Goal: Task Accomplishment & Management: Manage account settings

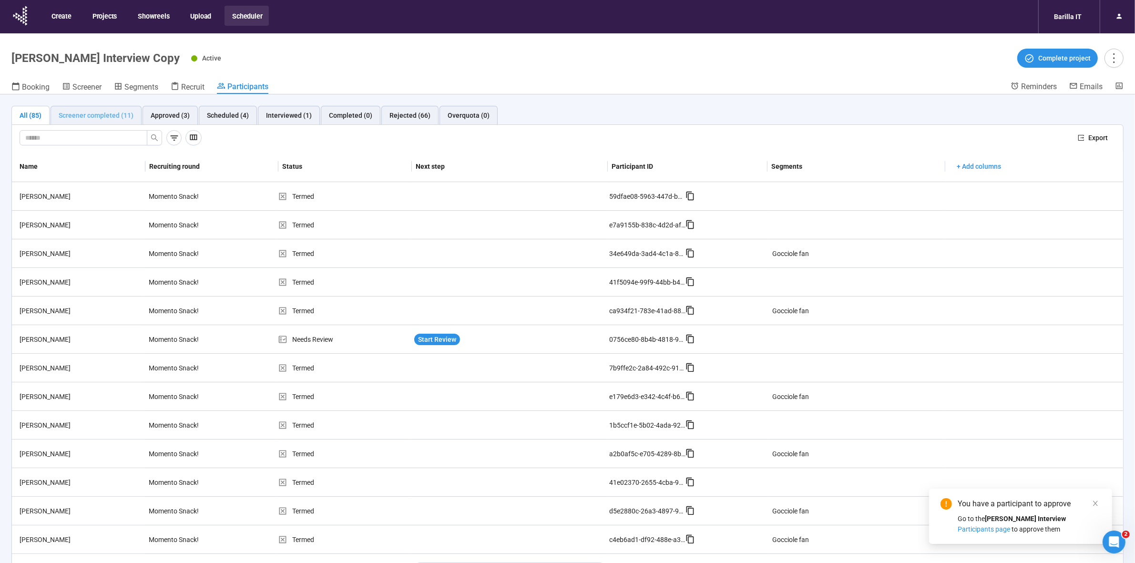
click at [101, 123] on div "Screener completed (11)" at bounding box center [96, 115] width 91 height 19
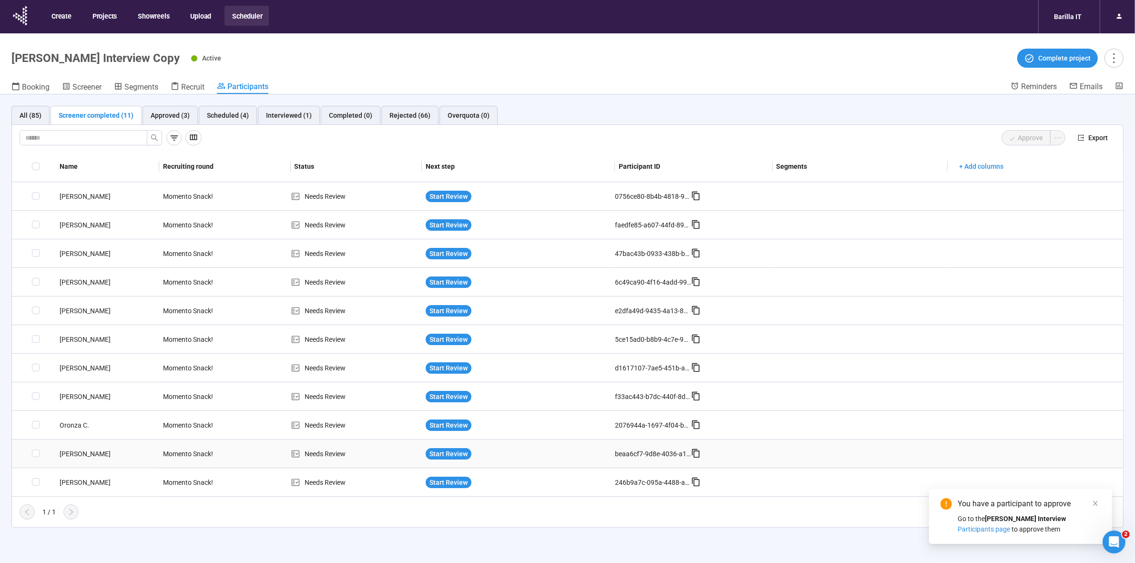
click at [79, 452] on div "[PERSON_NAME]" at bounding box center [107, 454] width 103 height 10
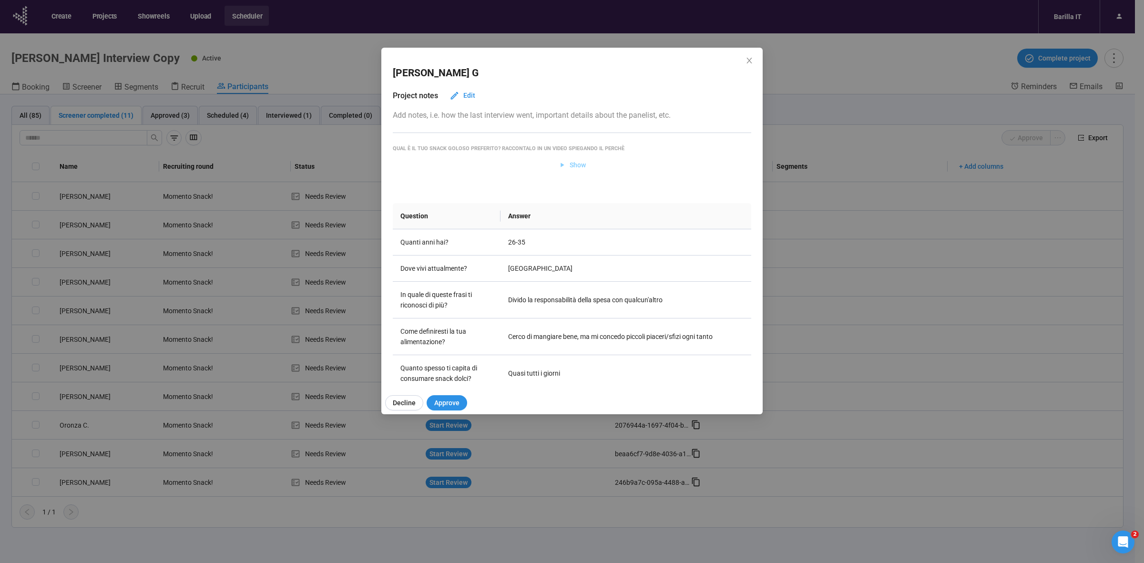
click at [576, 168] on span "Show" at bounding box center [578, 165] width 16 height 10
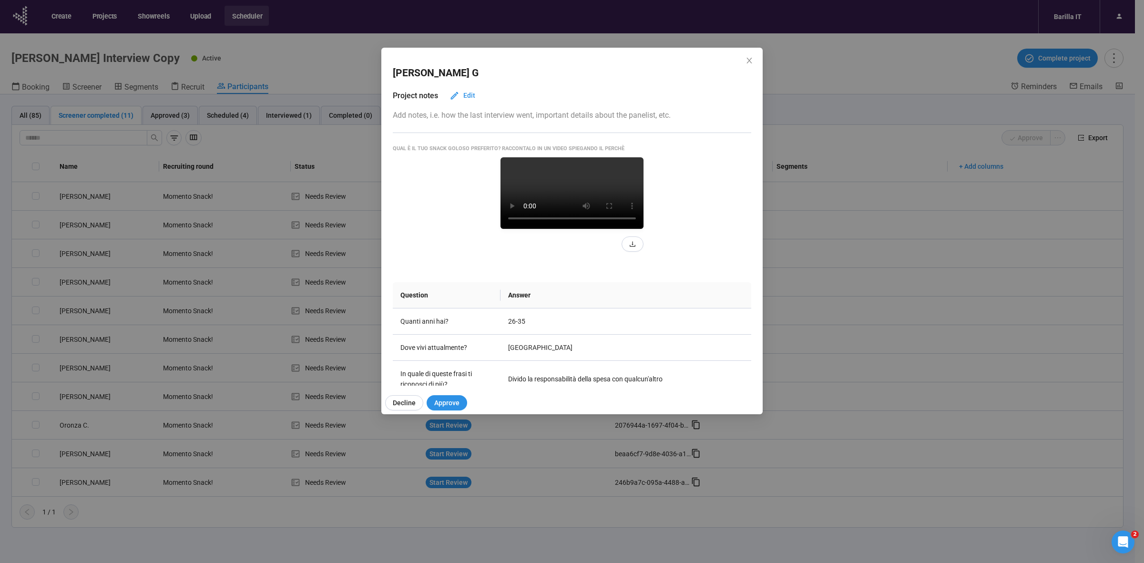
click at [587, 213] on video at bounding box center [572, 193] width 143 height 72
click at [566, 225] on video at bounding box center [572, 193] width 143 height 72
click at [868, 117] on div "[PERSON_NAME] Project notes Edit Add notes, i.e. how the last interview went, i…" at bounding box center [572, 281] width 1144 height 563
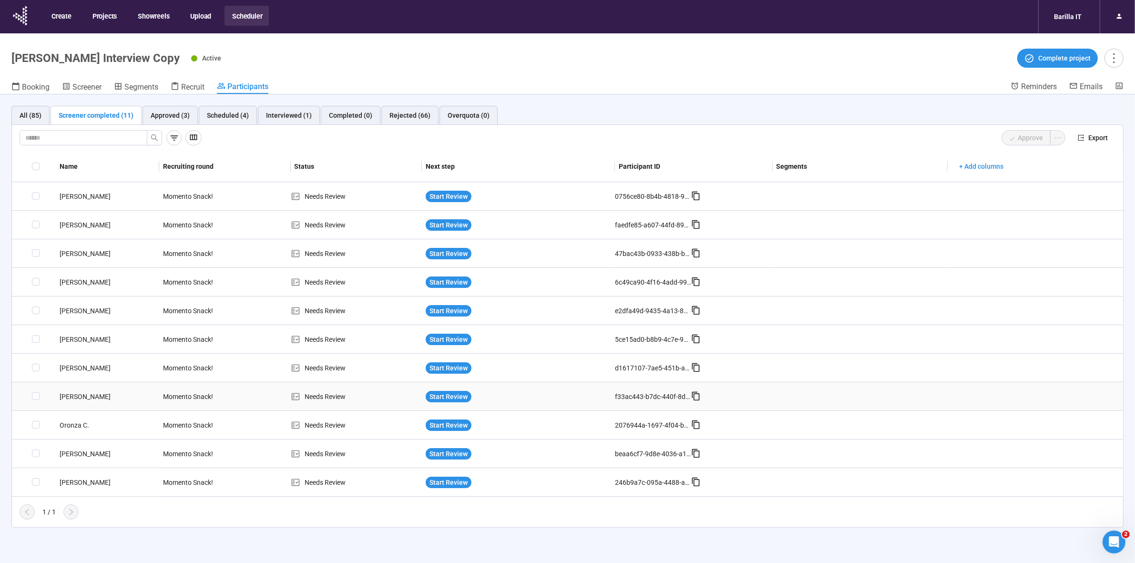
click at [64, 396] on div "[PERSON_NAME]" at bounding box center [107, 396] width 103 height 10
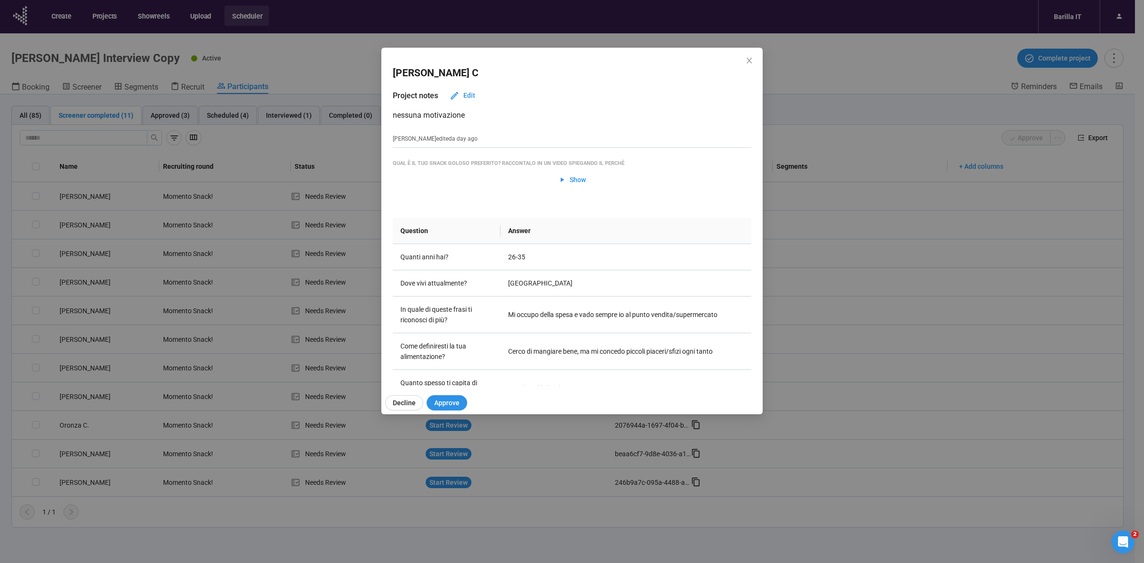
click at [0, 398] on div "[PERSON_NAME] Project notes Edit nessuna motivazione [PERSON_NAME] edited a day…" at bounding box center [572, 281] width 1144 height 563
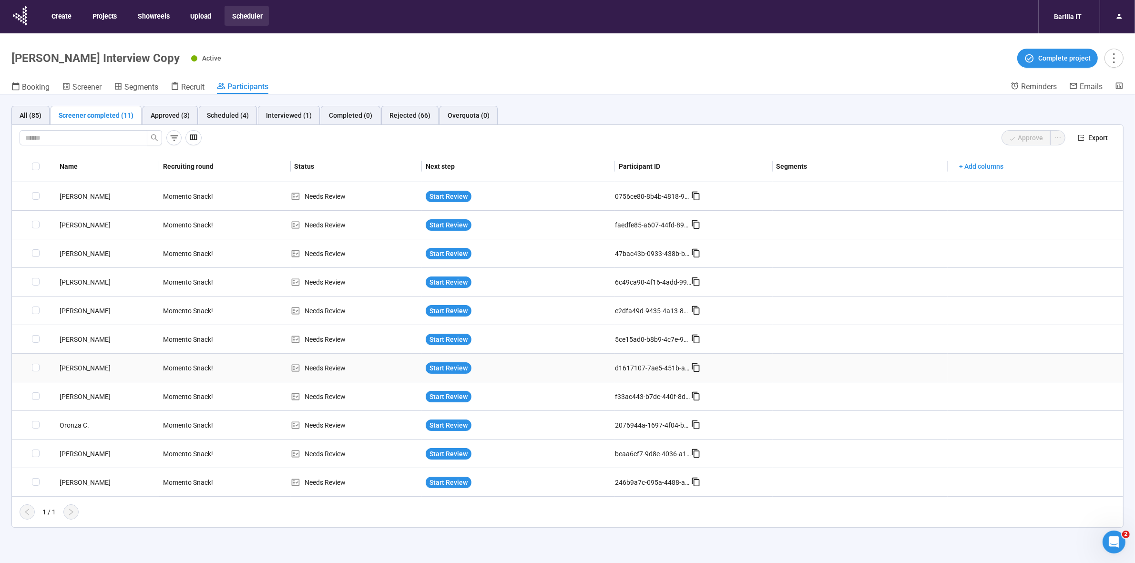
click at [70, 363] on div "[PERSON_NAME]" at bounding box center [107, 368] width 103 height 10
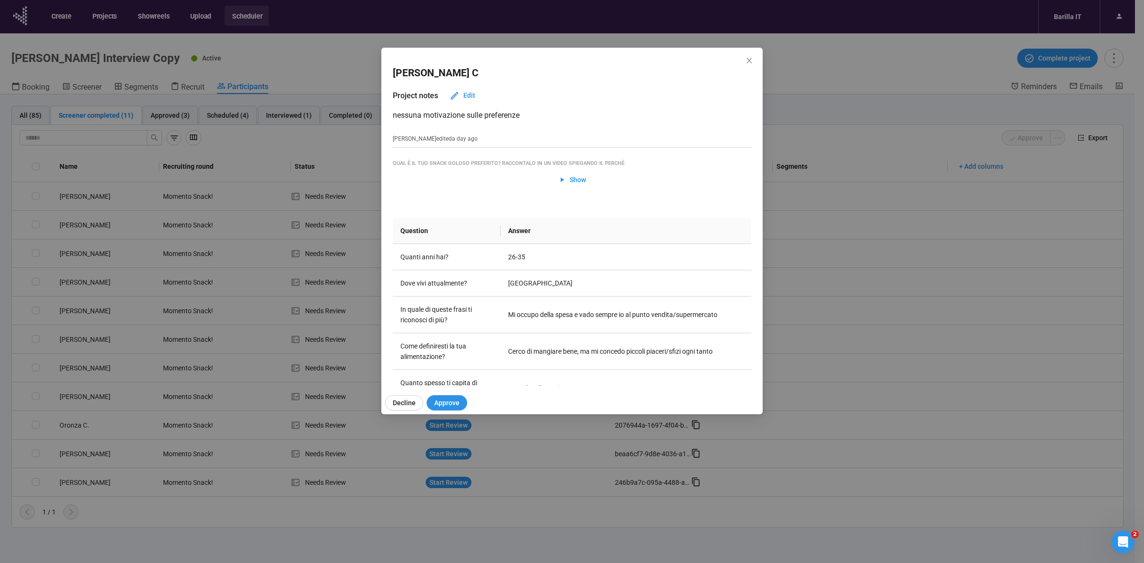
click at [0, 368] on div "[PERSON_NAME] Project notes Edit nessuna motivazione sulle preferenze [PERSON_N…" at bounding box center [572, 281] width 1144 height 563
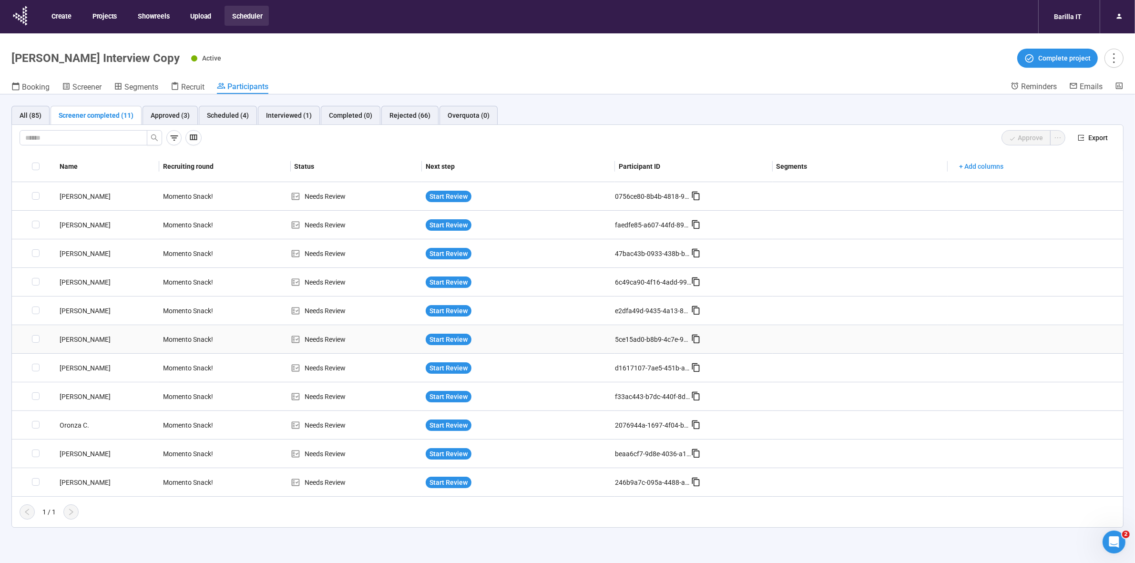
click at [82, 342] on div "[PERSON_NAME]" at bounding box center [107, 339] width 103 height 10
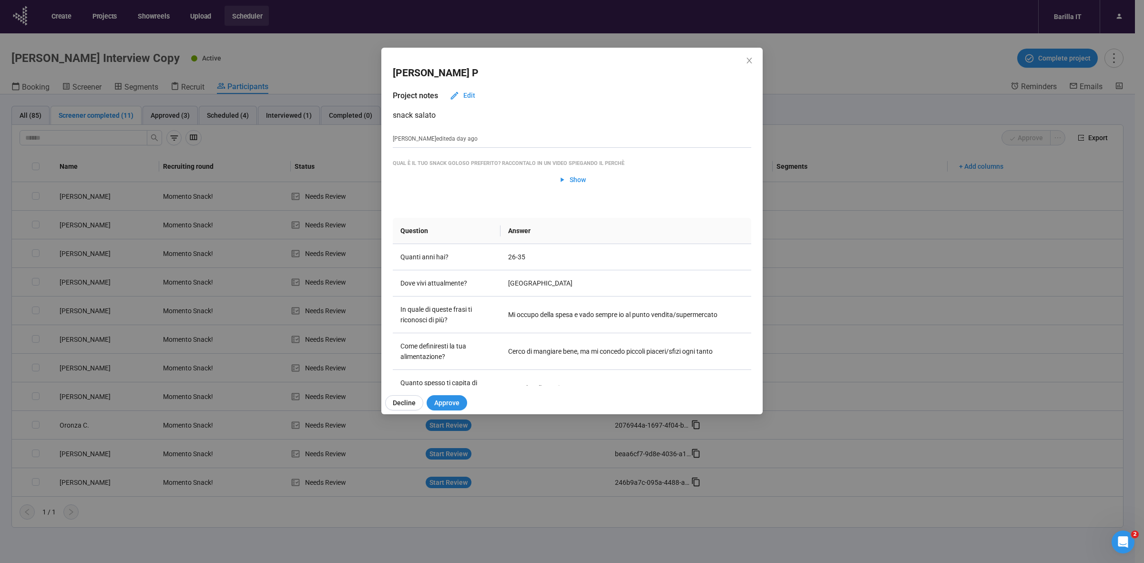
click at [0, 366] on div "[PERSON_NAME] P Project notes Edit snack [PERSON_NAME] edited a day ago Qual è …" at bounding box center [572, 281] width 1144 height 563
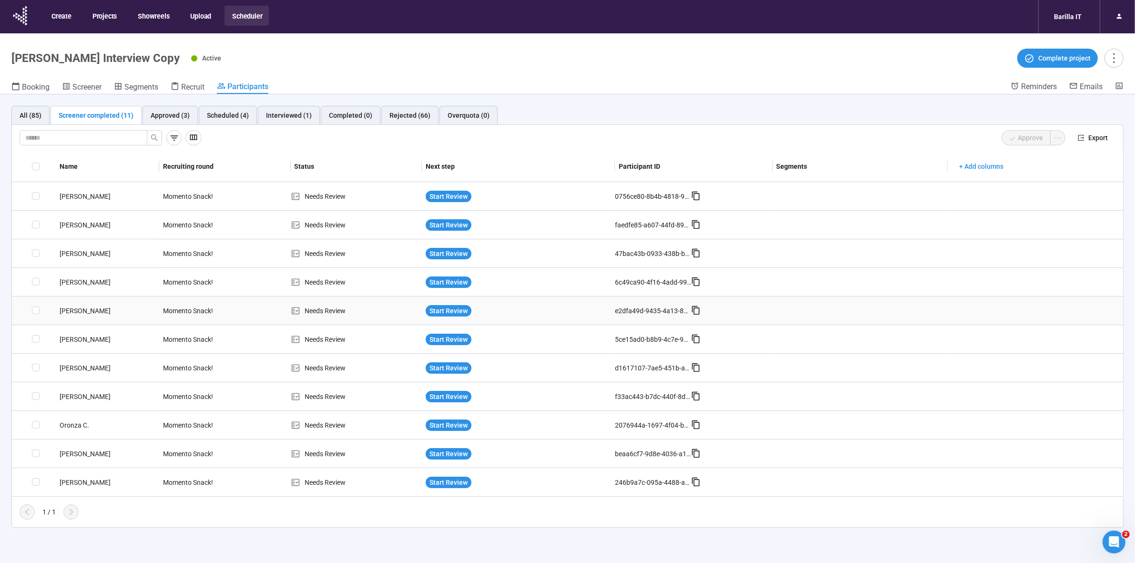
click at [79, 311] on div "[PERSON_NAME]" at bounding box center [107, 311] width 103 height 10
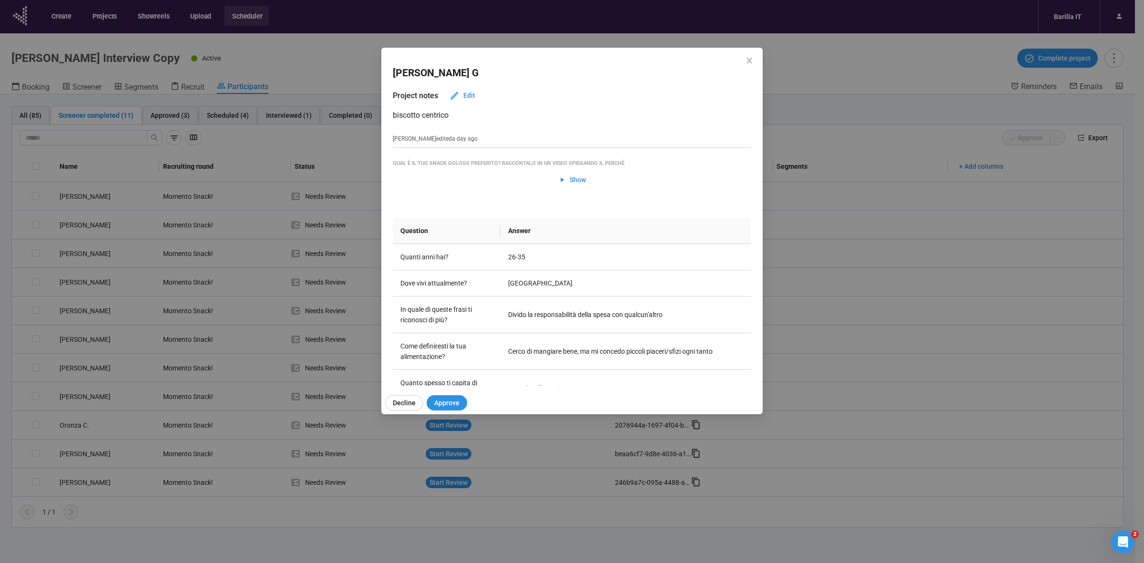
click at [0, 339] on div "[PERSON_NAME] Project notes Edit biscotto centrico [PERSON_NAME] edited a day a…" at bounding box center [572, 281] width 1144 height 563
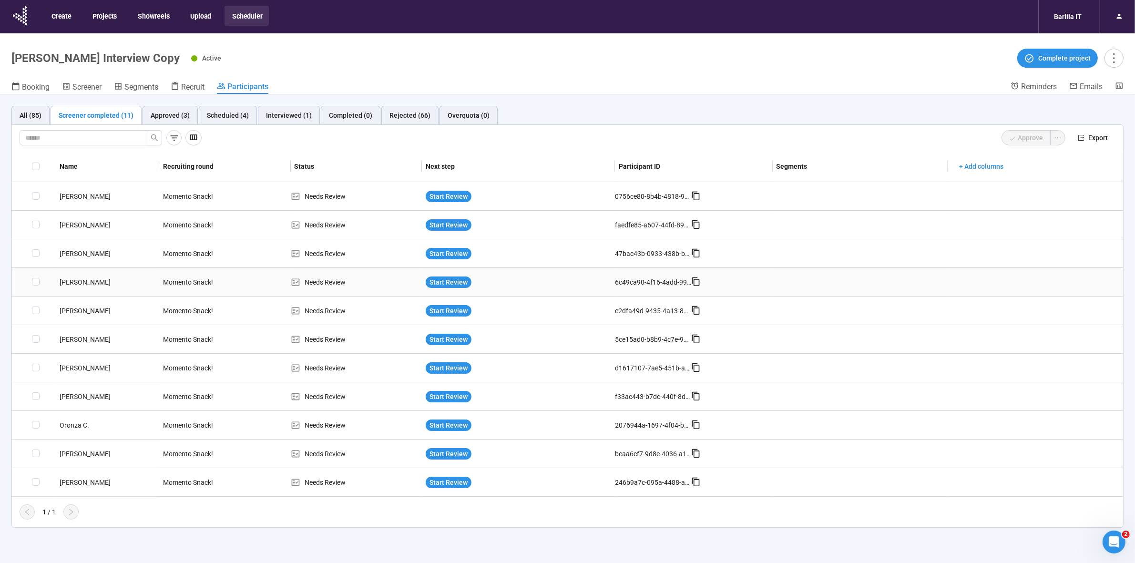
click at [82, 280] on div "[PERSON_NAME]" at bounding box center [107, 282] width 103 height 10
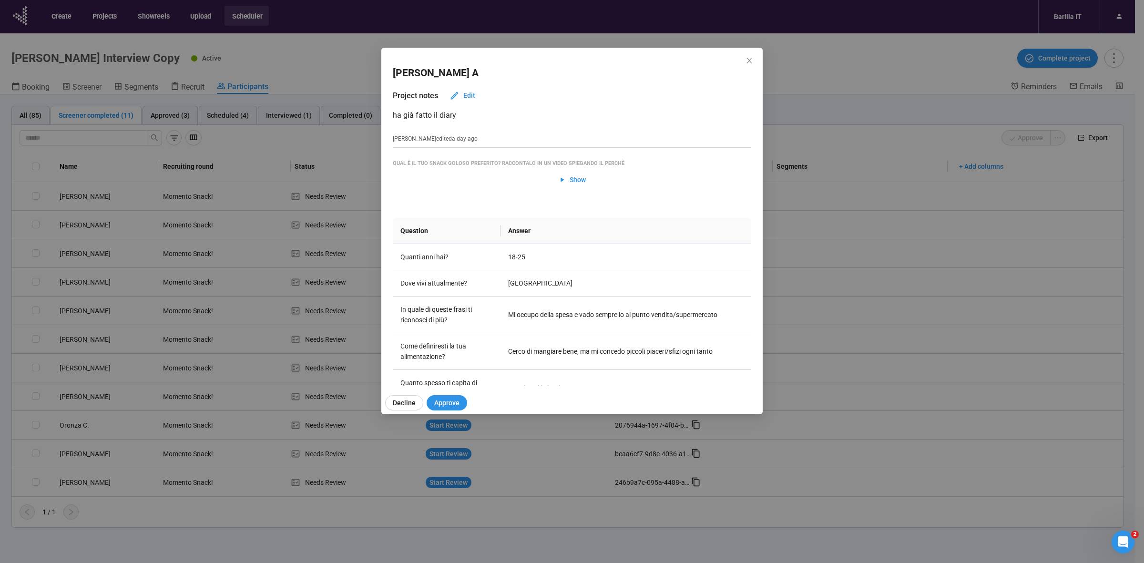
click at [0, 318] on div "[PERSON_NAME] A Project notes Edit ha già fatto il diary [PERSON_NAME] edited a…" at bounding box center [572, 281] width 1144 height 563
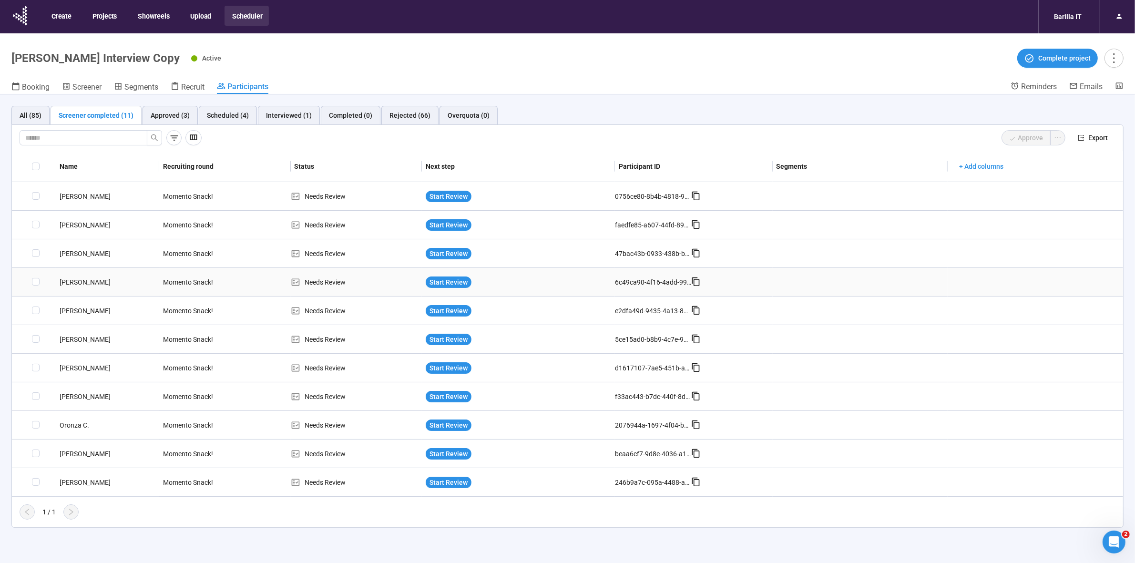
click at [72, 281] on div "[PERSON_NAME]" at bounding box center [107, 282] width 103 height 10
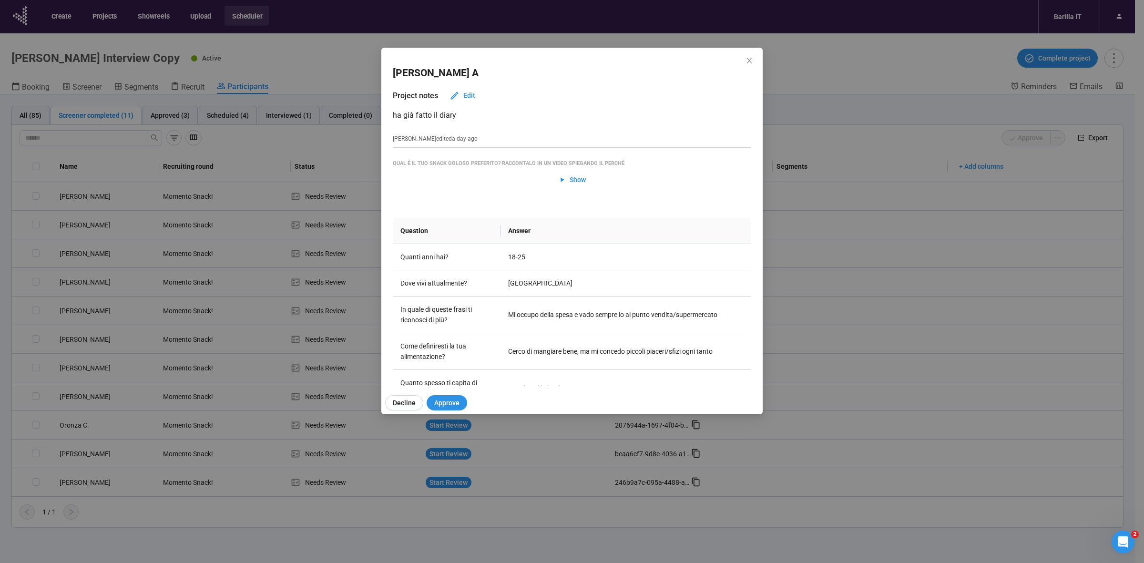
click at [0, 295] on div "[PERSON_NAME] A Project notes Edit ha già fatto il diary [PERSON_NAME] edited a…" at bounding box center [572, 281] width 1144 height 563
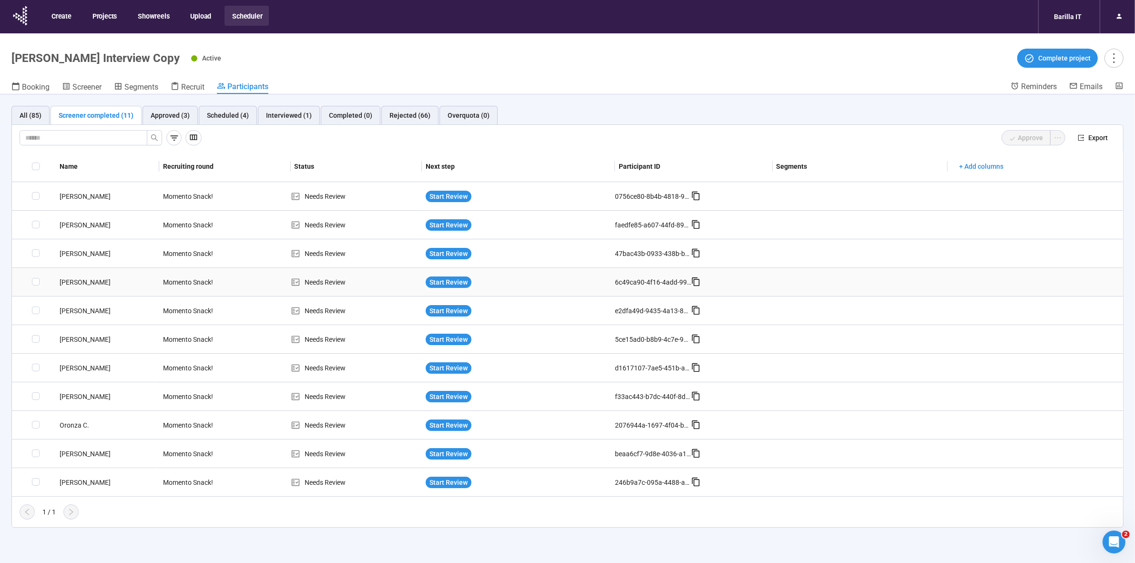
click at [74, 285] on div "[PERSON_NAME]" at bounding box center [107, 282] width 103 height 10
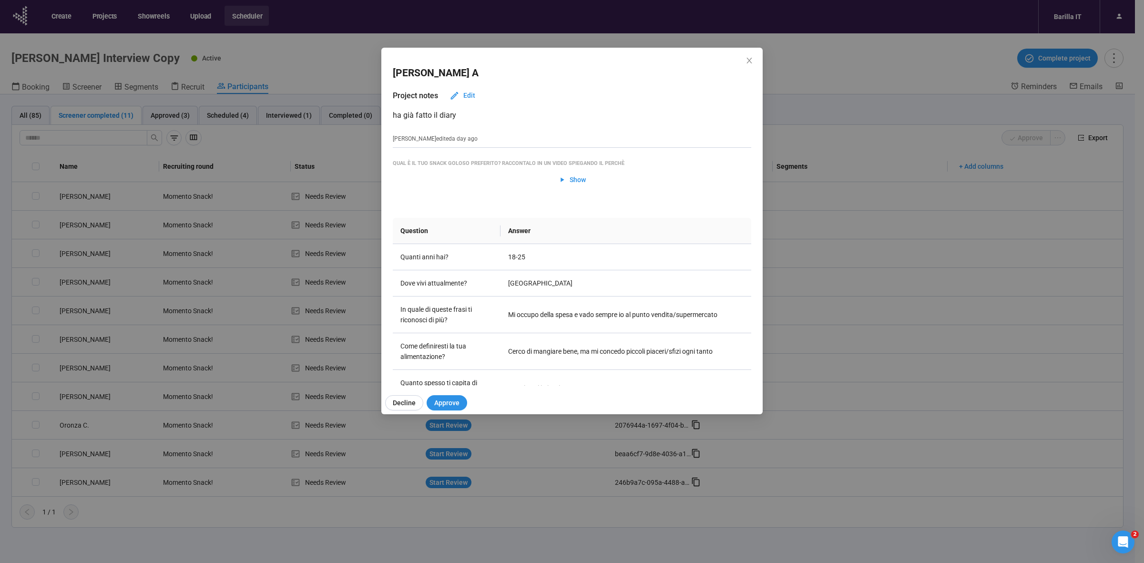
click at [21, 298] on div "[PERSON_NAME] A Project notes Edit ha già fatto il diary [PERSON_NAME] edited a…" at bounding box center [572, 281] width 1144 height 563
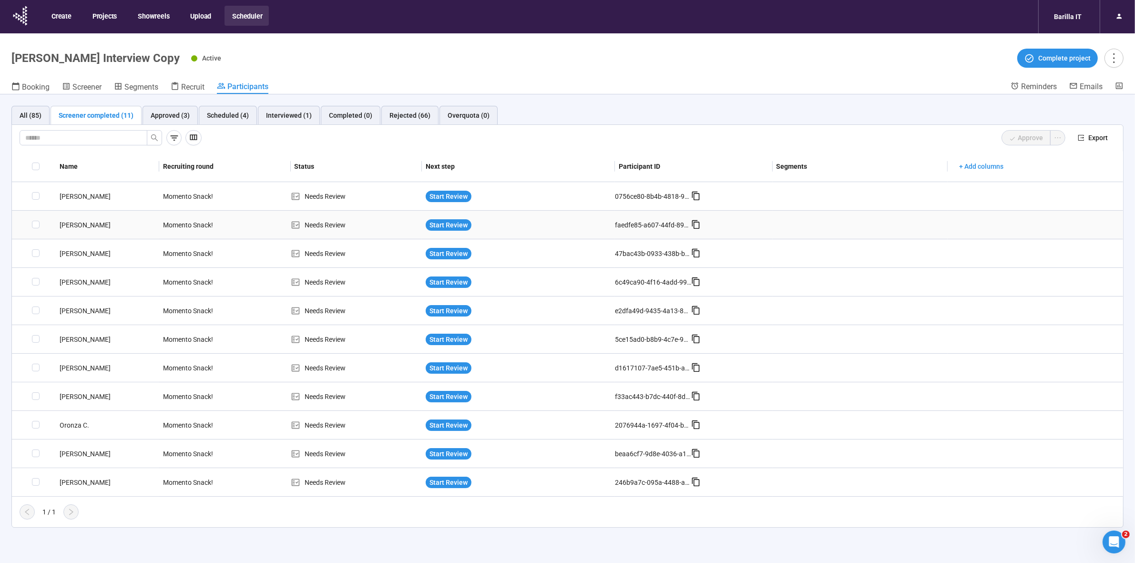
click at [81, 227] on div "[PERSON_NAME]" at bounding box center [107, 225] width 103 height 10
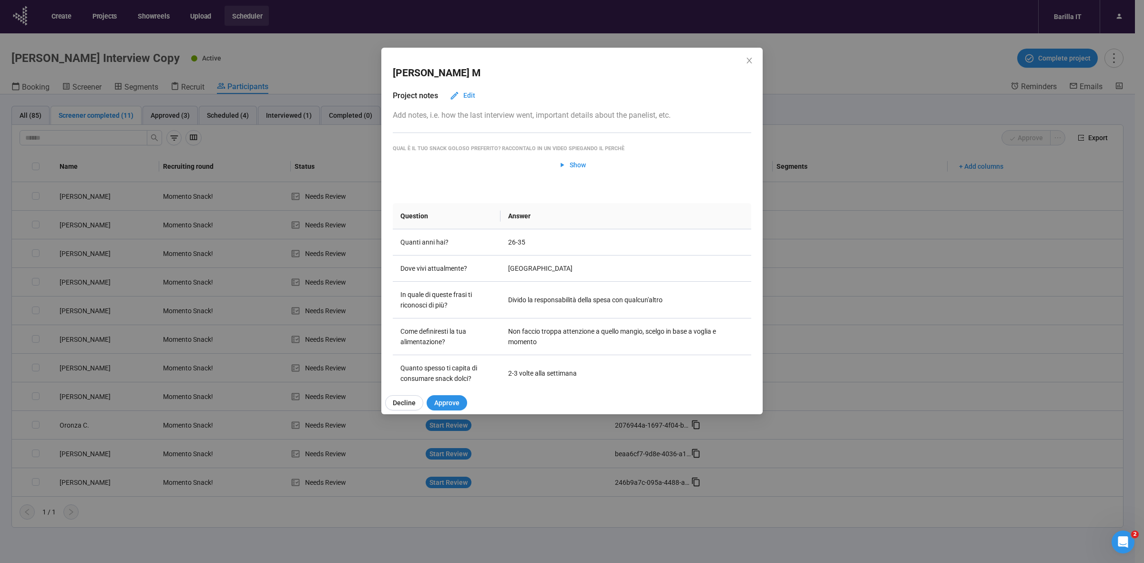
click at [69, 195] on div "[PERSON_NAME] Project notes Edit Add notes, i.e. how the last interview went, i…" at bounding box center [572, 281] width 1144 height 563
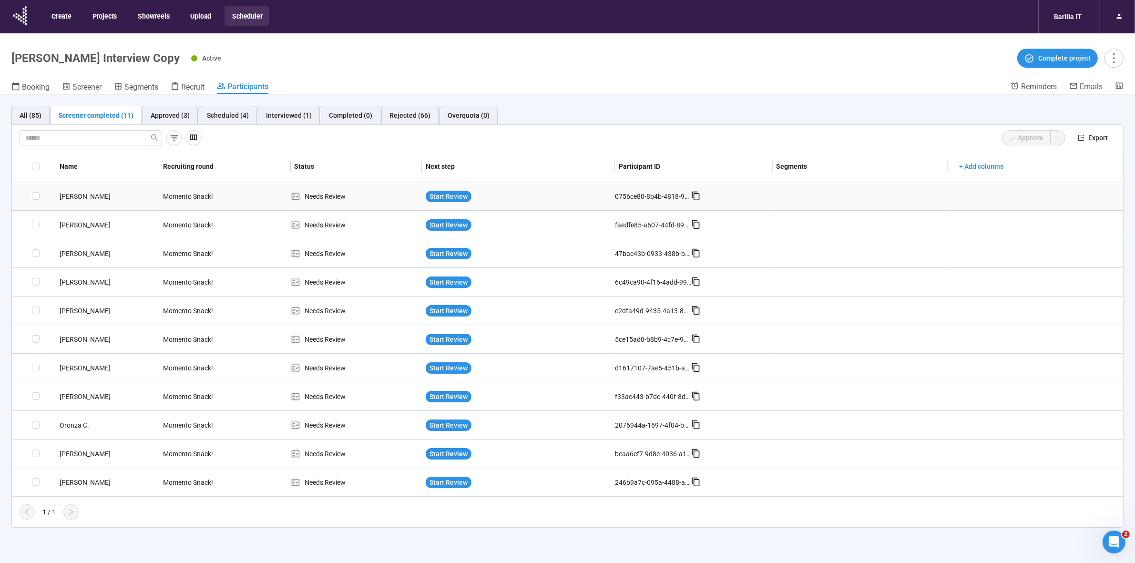
click at [74, 195] on div "[PERSON_NAME]" at bounding box center [107, 196] width 103 height 10
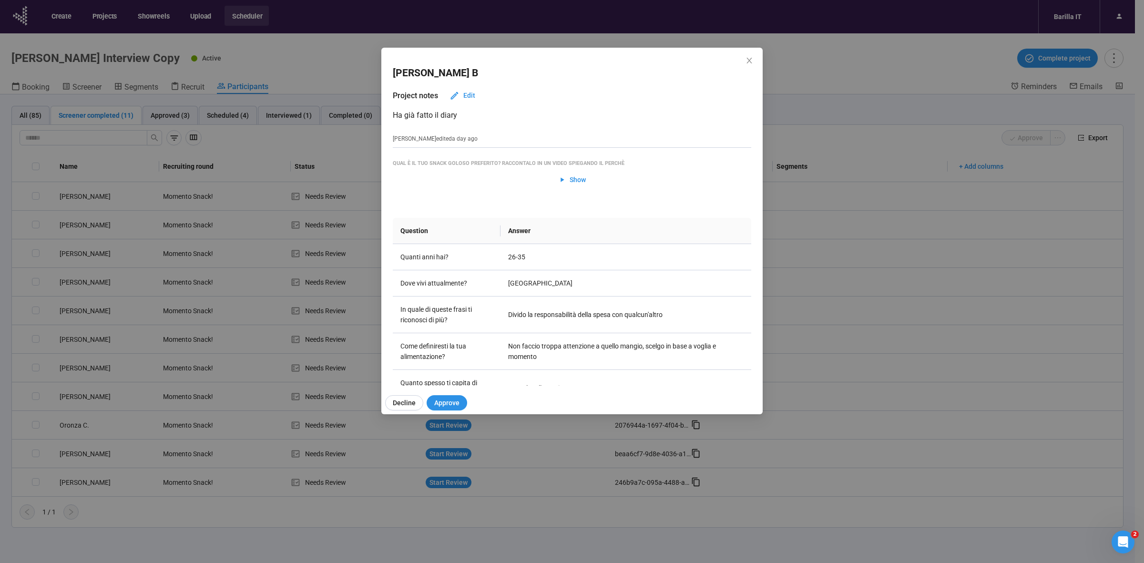
click at [0, 331] on div "[PERSON_NAME] Project notes Edit Ha già fatto il diary [PERSON_NAME] edited a d…" at bounding box center [572, 281] width 1144 height 563
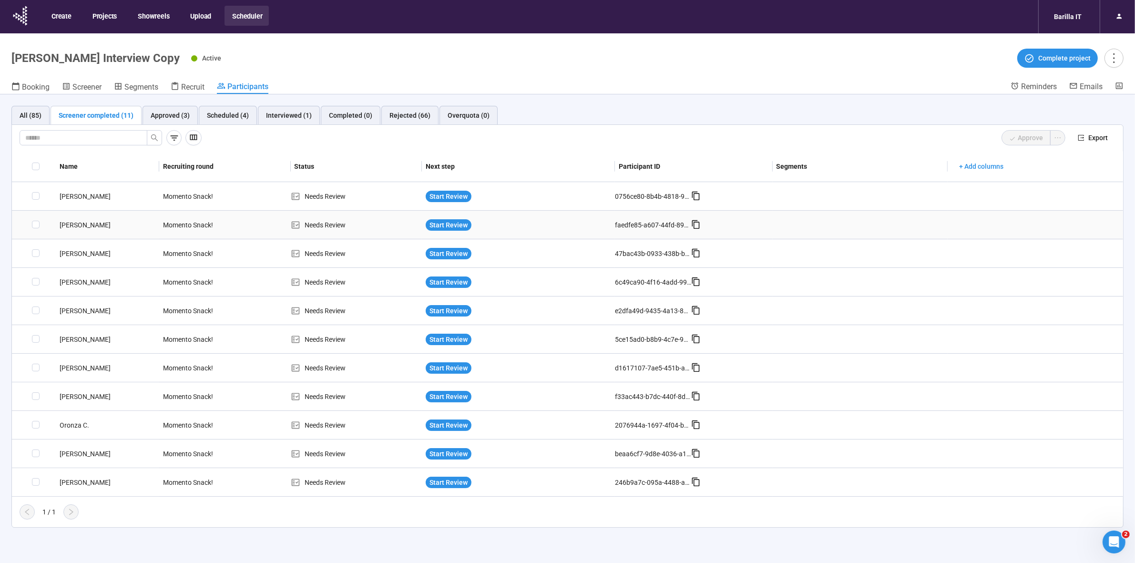
click at [80, 221] on div "[PERSON_NAME]" at bounding box center [107, 225] width 103 height 10
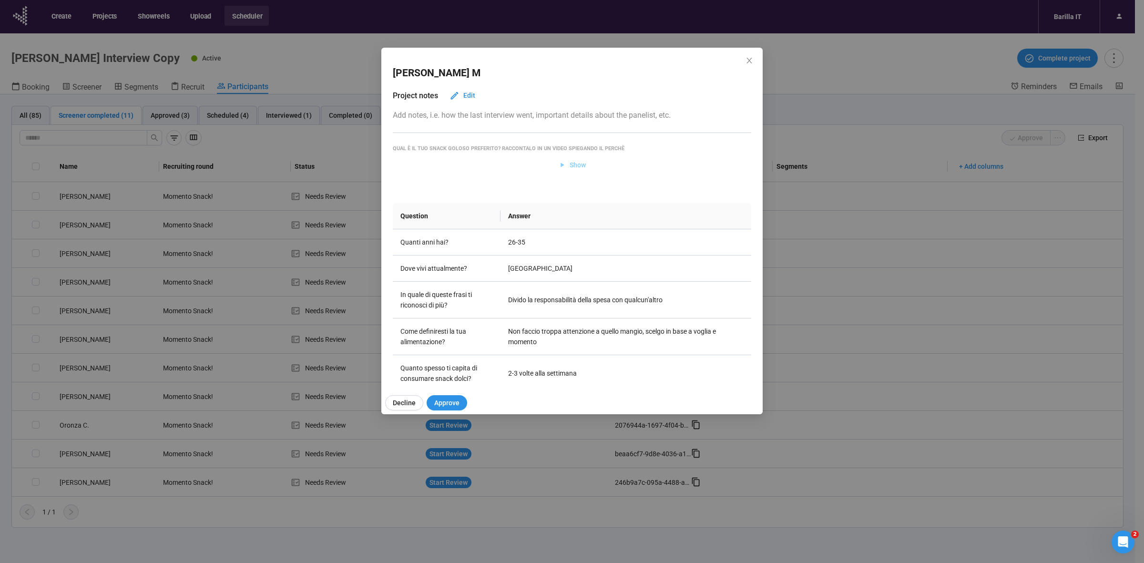
click at [577, 160] on span "Show" at bounding box center [578, 165] width 16 height 10
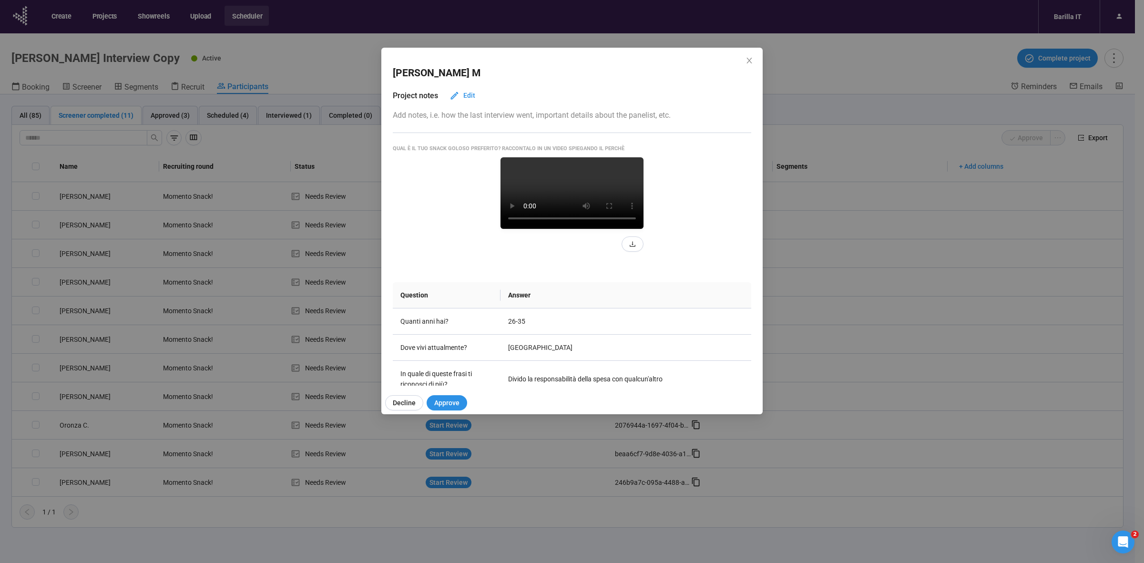
click at [507, 229] on video at bounding box center [572, 193] width 143 height 72
click at [441, 405] on span "Approve" at bounding box center [446, 403] width 25 height 10
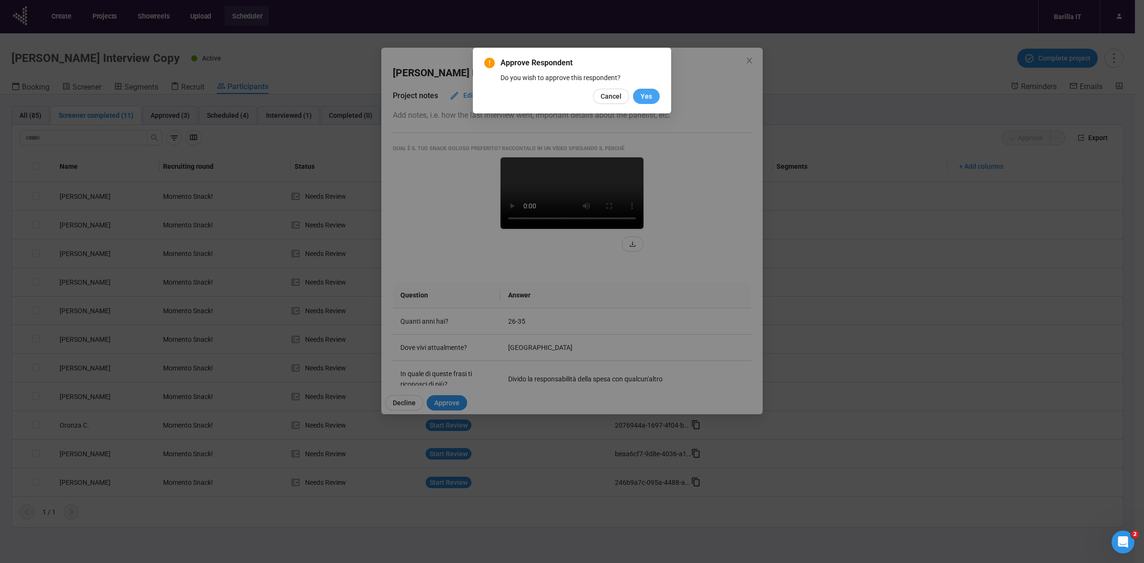
click at [646, 96] on span "Yes" at bounding box center [646, 96] width 11 height 10
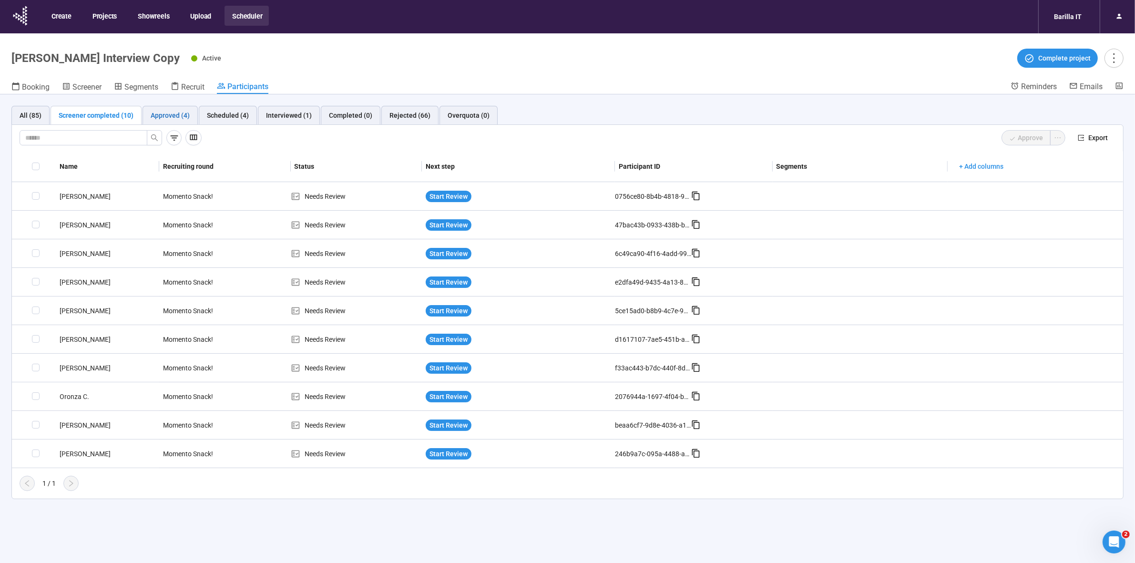
click at [160, 118] on div "Approved (4)" at bounding box center [170, 115] width 39 height 10
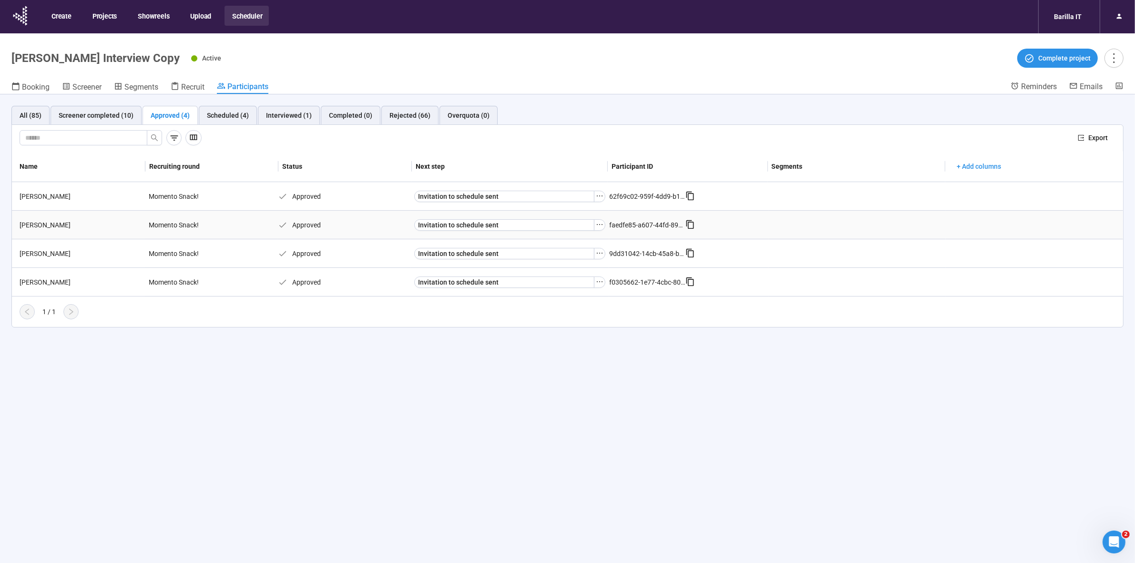
click at [37, 222] on div "[PERSON_NAME]" at bounding box center [80, 225] width 129 height 10
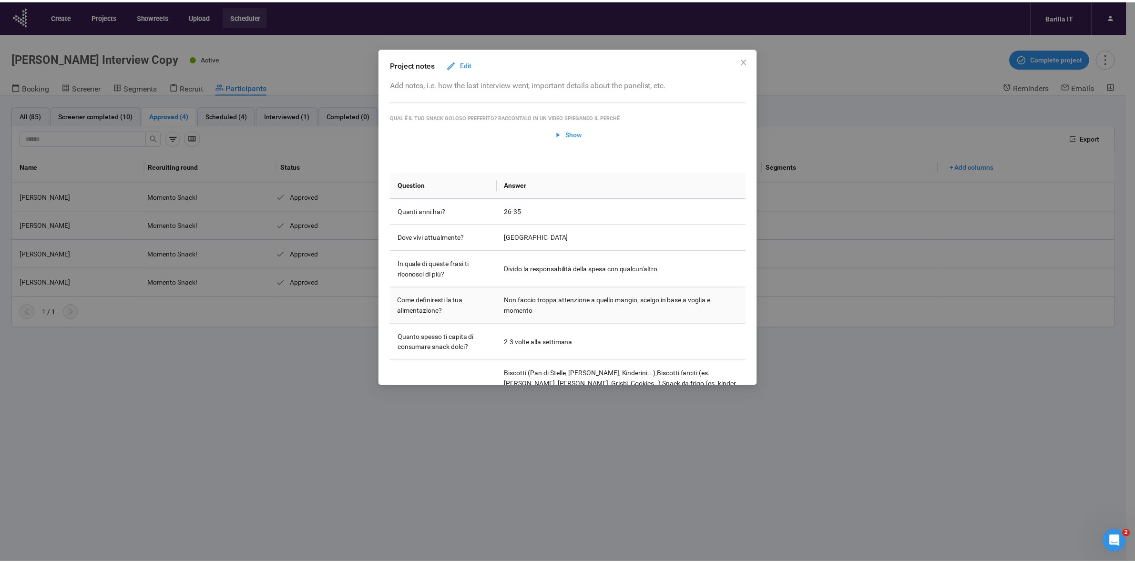
scroll to position [60, 0]
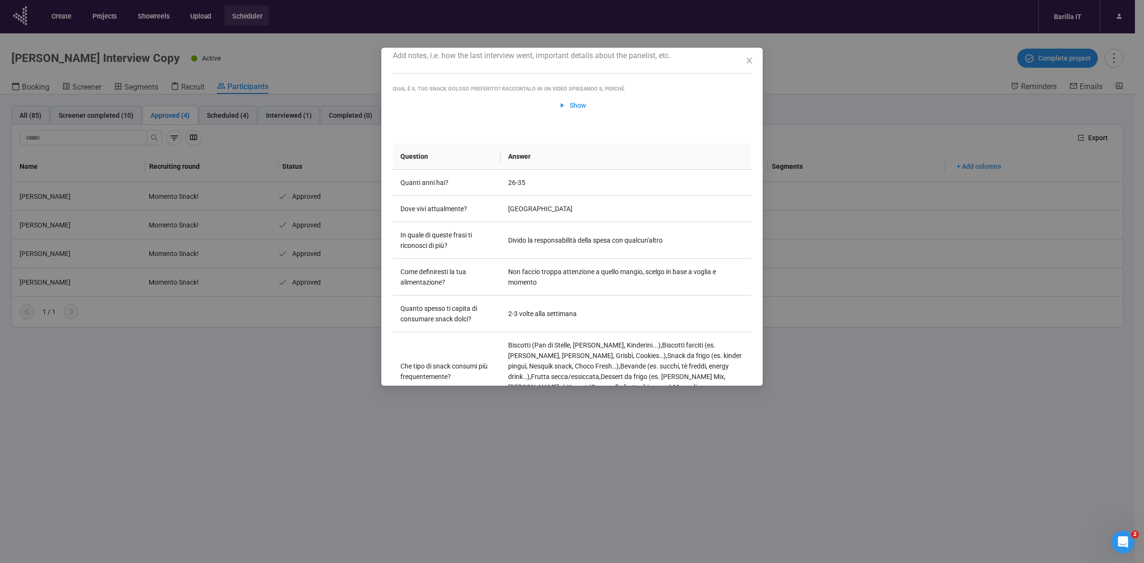
click at [561, 436] on div "[PERSON_NAME] Project notes Edit Add notes, i.e. how the last interview went, i…" at bounding box center [572, 281] width 1144 height 563
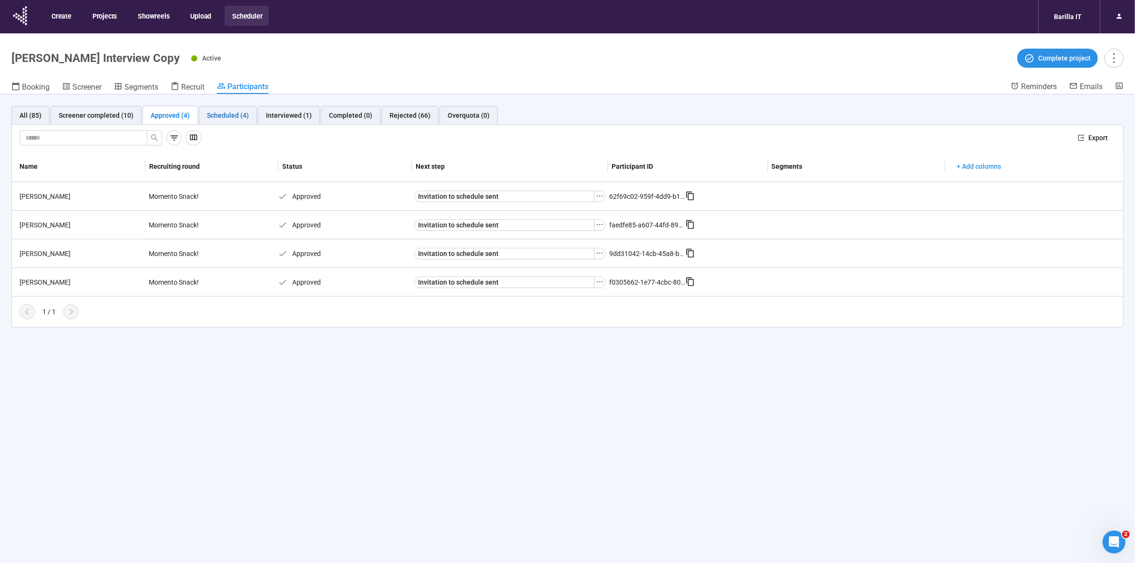
click at [226, 118] on div "Scheduled (4)" at bounding box center [228, 115] width 42 height 10
click at [378, 422] on div "All (85) Screener completed (10) Approved (4) Scheduled (4) Interviewed (1) Com…" at bounding box center [567, 345] width 1135 height 502
click at [33, 226] on div "[PERSON_NAME]" at bounding box center [81, 225] width 130 height 10
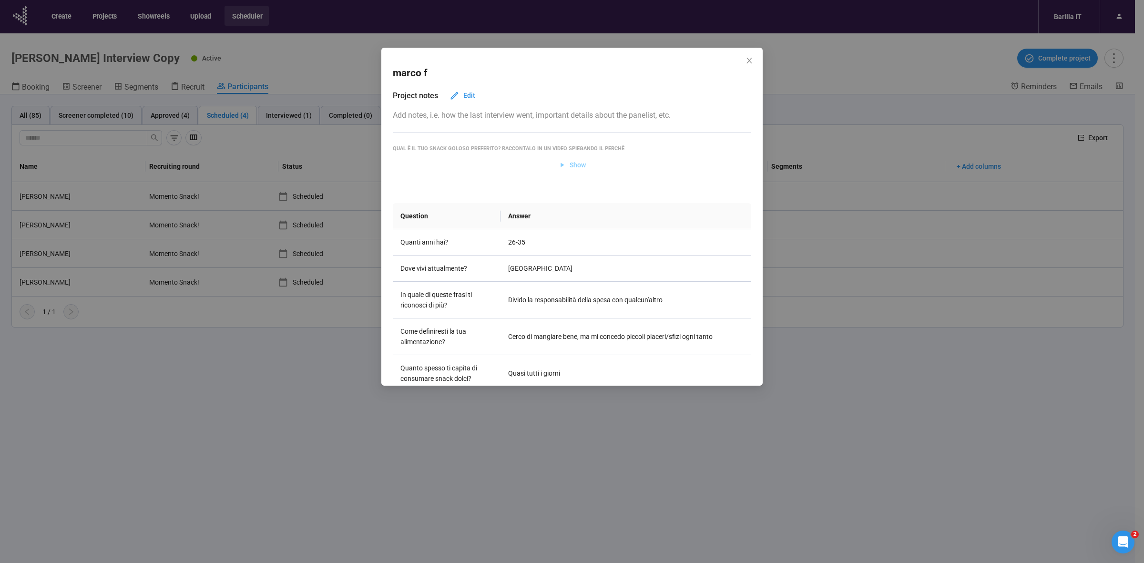
click at [576, 165] on span "Show" at bounding box center [578, 165] width 16 height 10
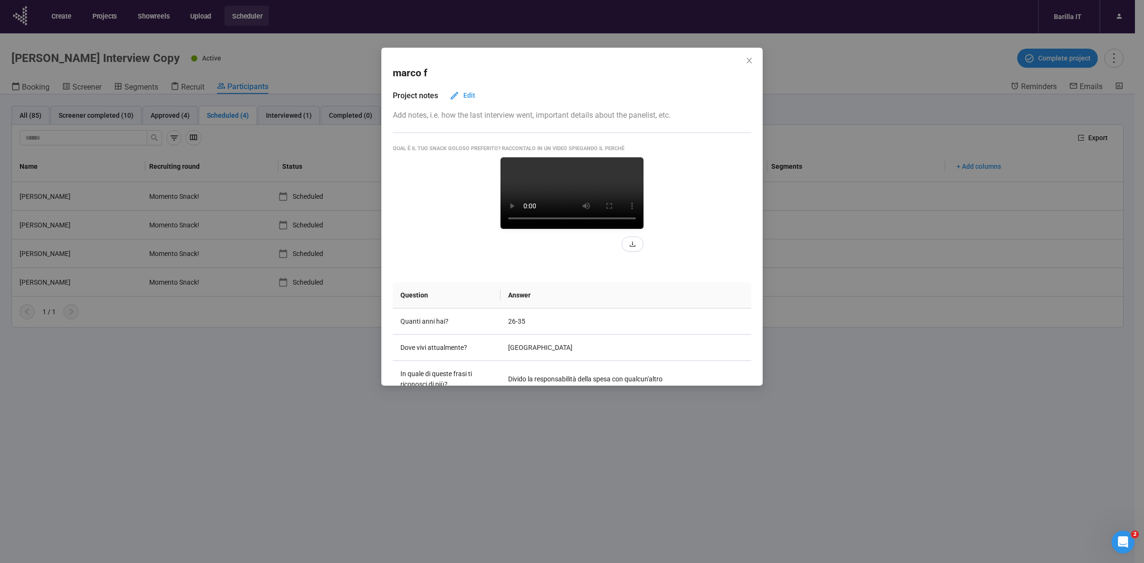
click at [626, 423] on div "[PERSON_NAME] Project notes Edit Add notes, i.e. how the last interview went, i…" at bounding box center [572, 281] width 1144 height 563
